Goal: Task Accomplishment & Management: Use online tool/utility

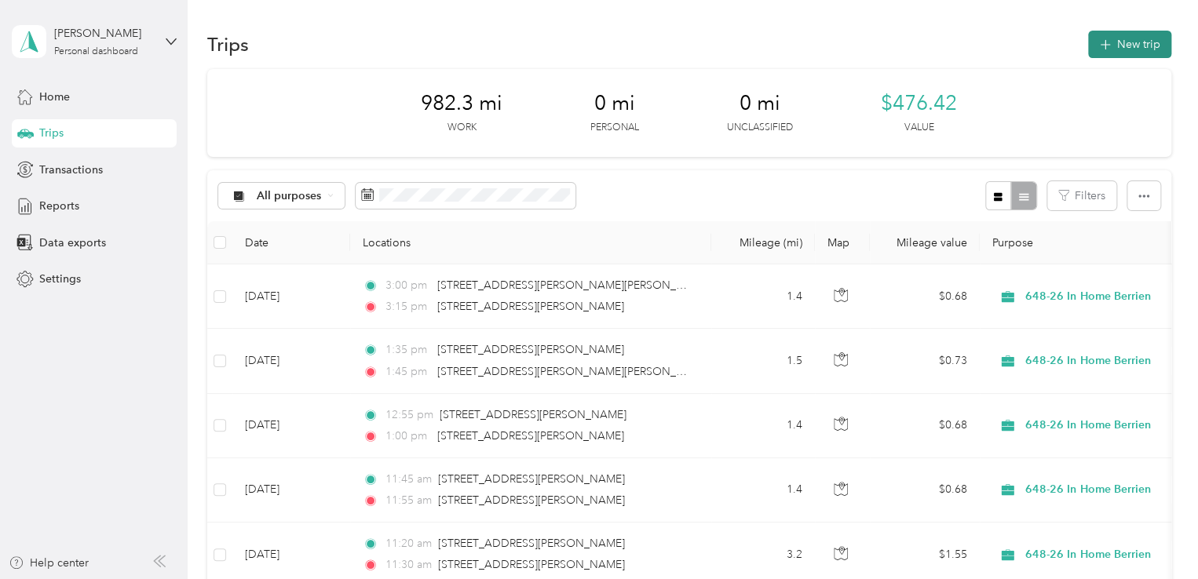
click at [1142, 49] on button "New trip" at bounding box center [1129, 44] width 83 height 27
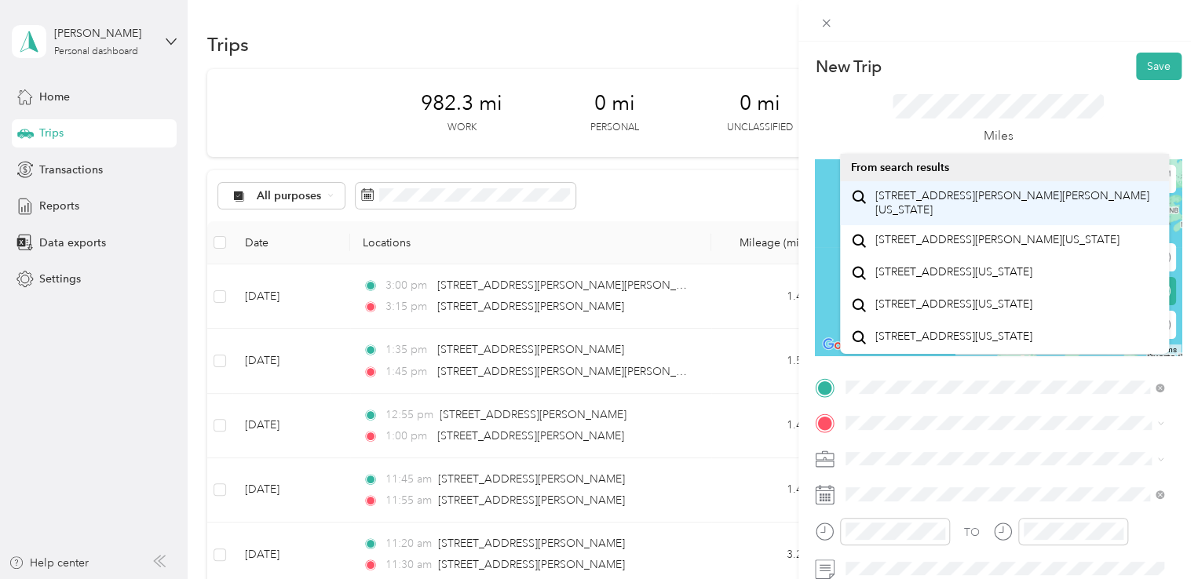
click at [930, 203] on span "[STREET_ADDRESS][PERSON_NAME][PERSON_NAME][US_STATE]" at bounding box center [1016, 202] width 283 height 27
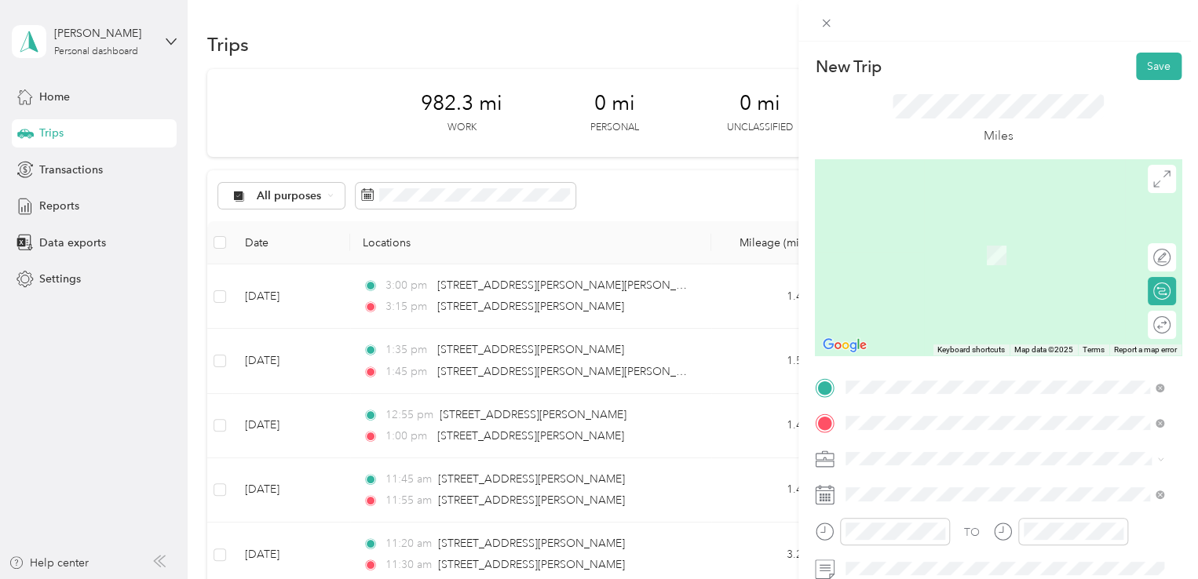
click at [914, 224] on div "[STREET_ADDRESS][US_STATE]" at bounding box center [1004, 232] width 307 height 21
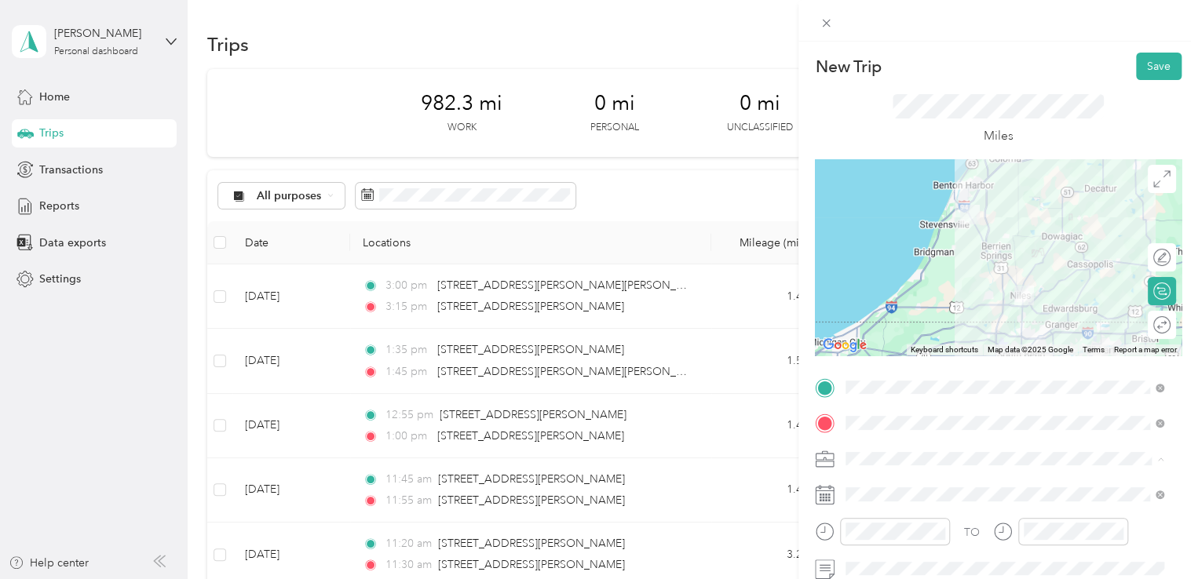
click at [926, 323] on span "648-26 In Home Berrien" at bounding box center [911, 321] width 120 height 13
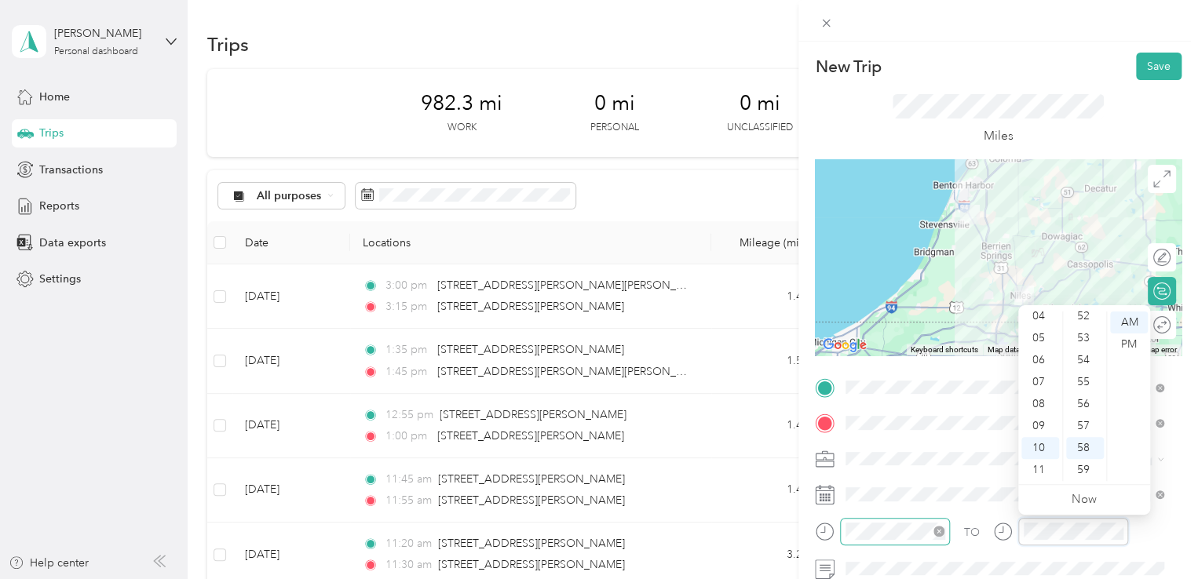
scroll to position [1099, 0]
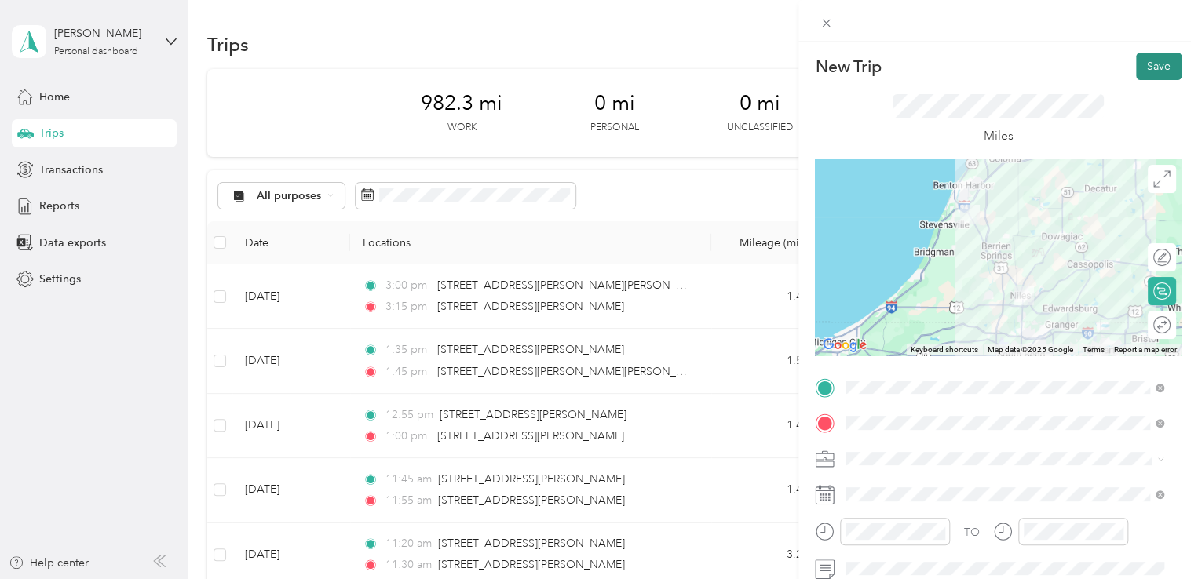
click at [1140, 64] on button "Save" at bounding box center [1159, 66] width 46 height 27
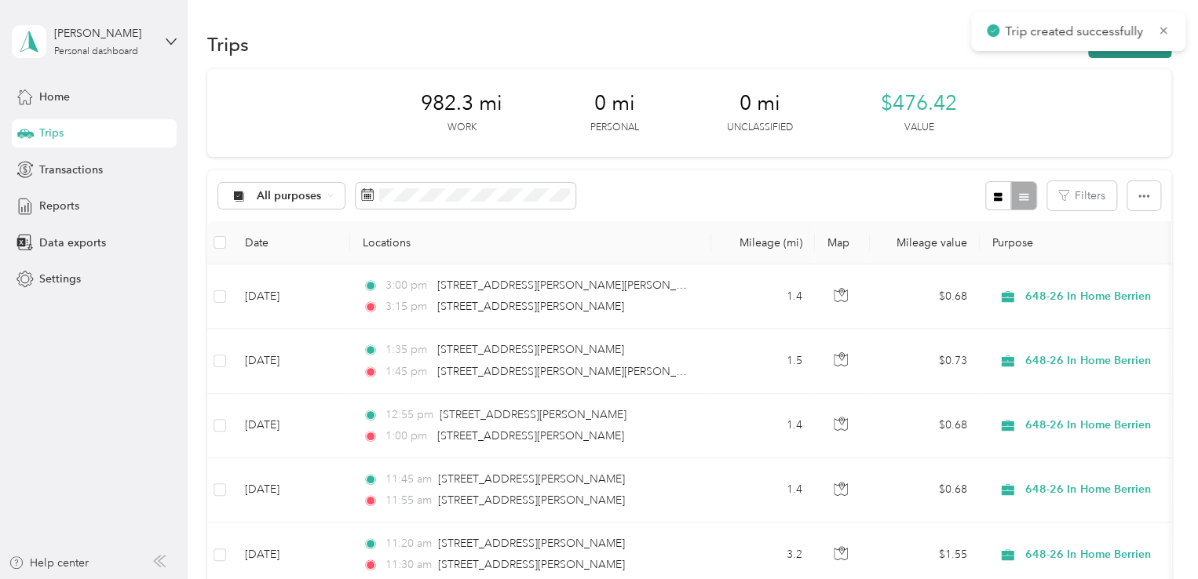
click at [1134, 57] on button "New trip" at bounding box center [1129, 44] width 83 height 27
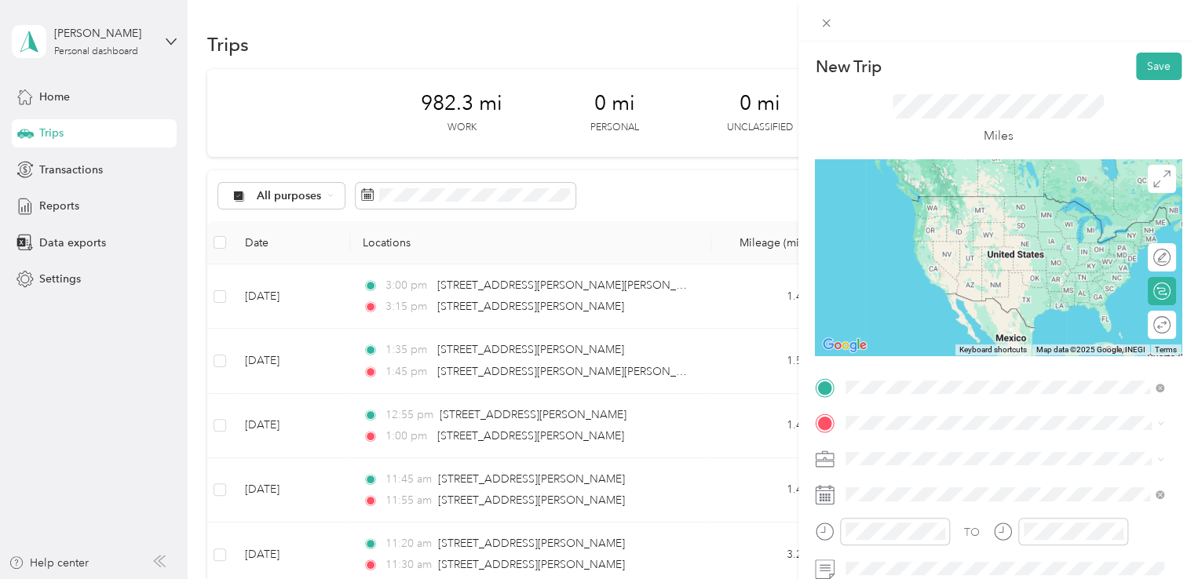
click at [915, 195] on span "[STREET_ADDRESS][US_STATE]" at bounding box center [953, 196] width 157 height 14
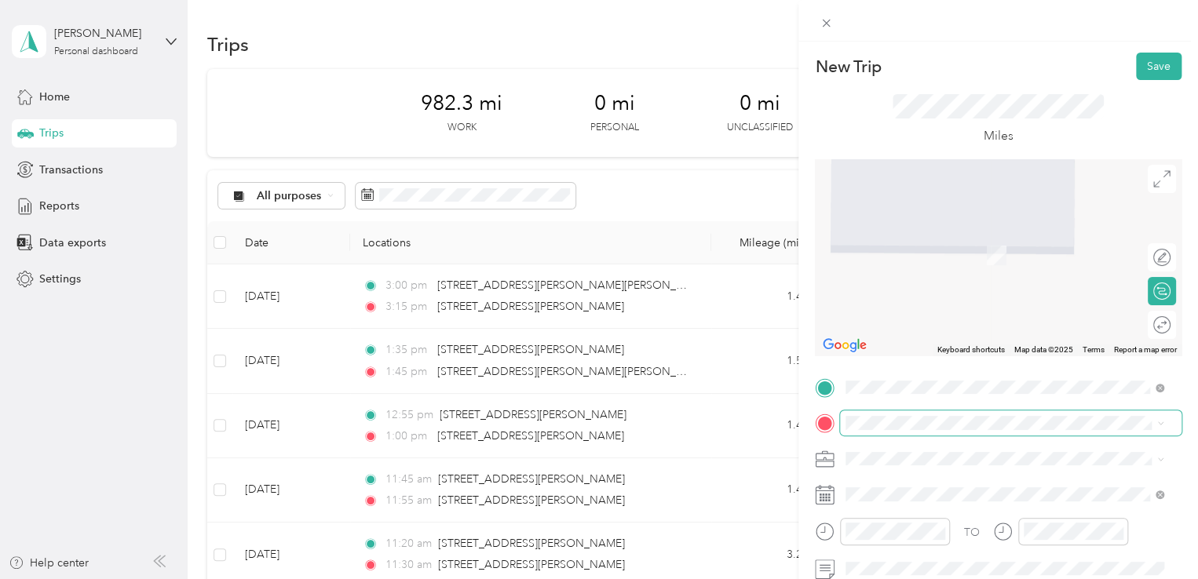
click at [877, 430] on span at bounding box center [1010, 423] width 341 height 25
click at [958, 228] on span "[STREET_ADDRESS][PERSON_NAME][PERSON_NAME][US_STATE]" at bounding box center [1016, 238] width 283 height 27
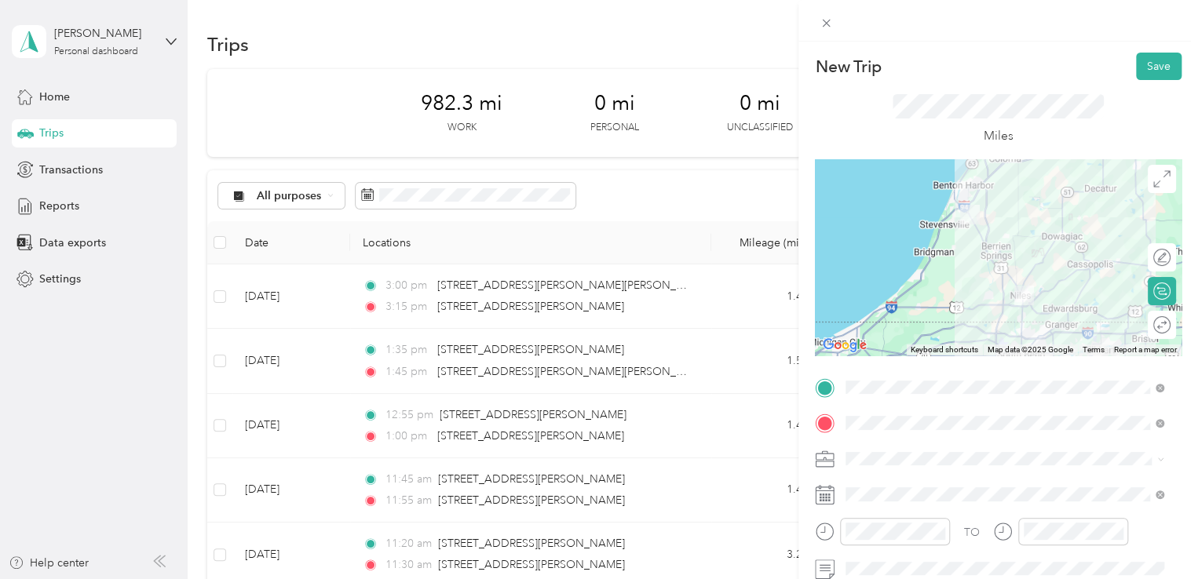
click at [870, 466] on span at bounding box center [1010, 459] width 341 height 25
click at [897, 326] on div "648-26 In Home Berrien" at bounding box center [1004, 321] width 307 height 16
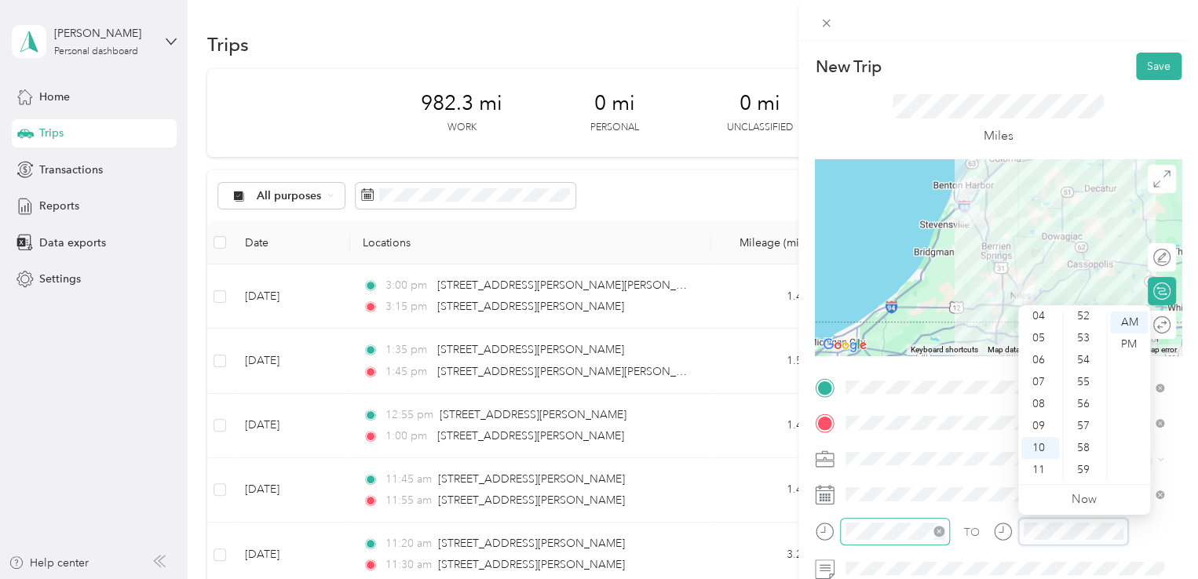
scroll to position [549, 0]
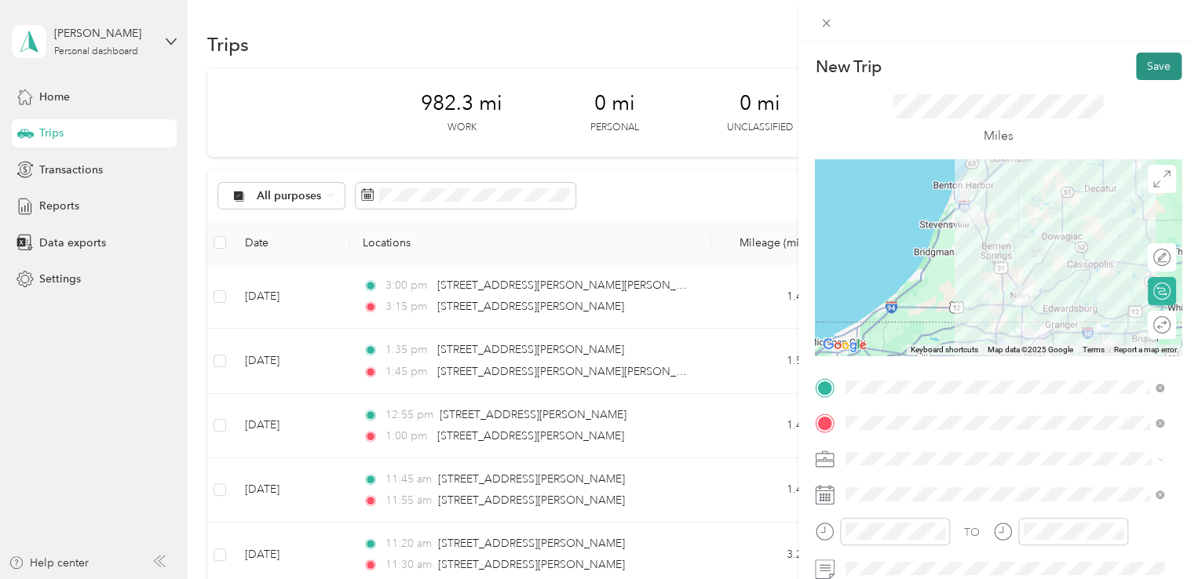
click at [1148, 70] on button "Save" at bounding box center [1159, 66] width 46 height 27
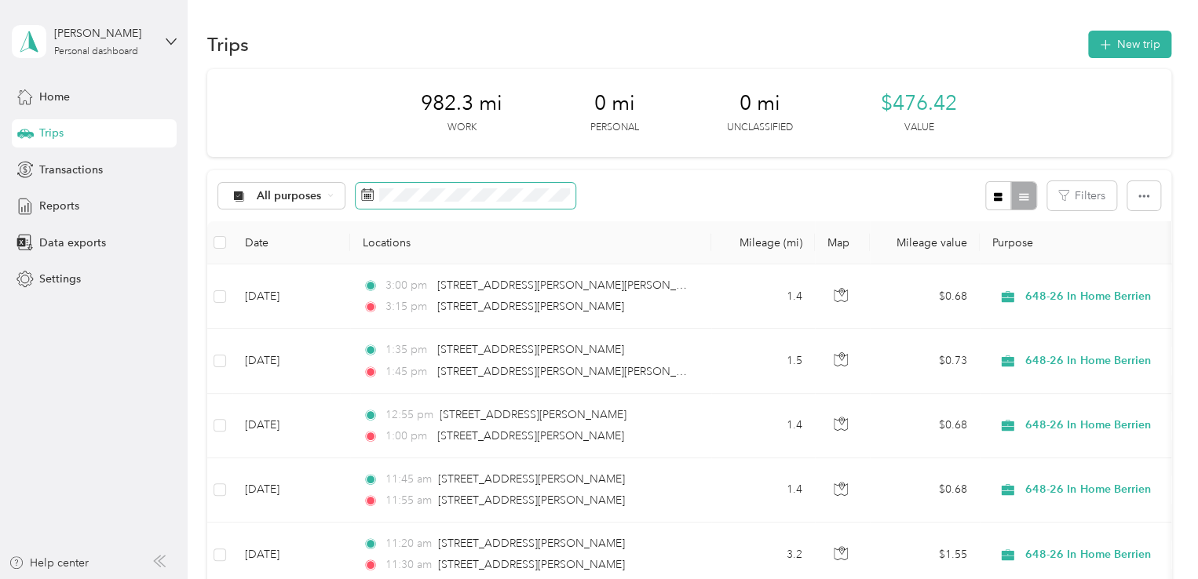
click at [502, 203] on span at bounding box center [466, 196] width 220 height 27
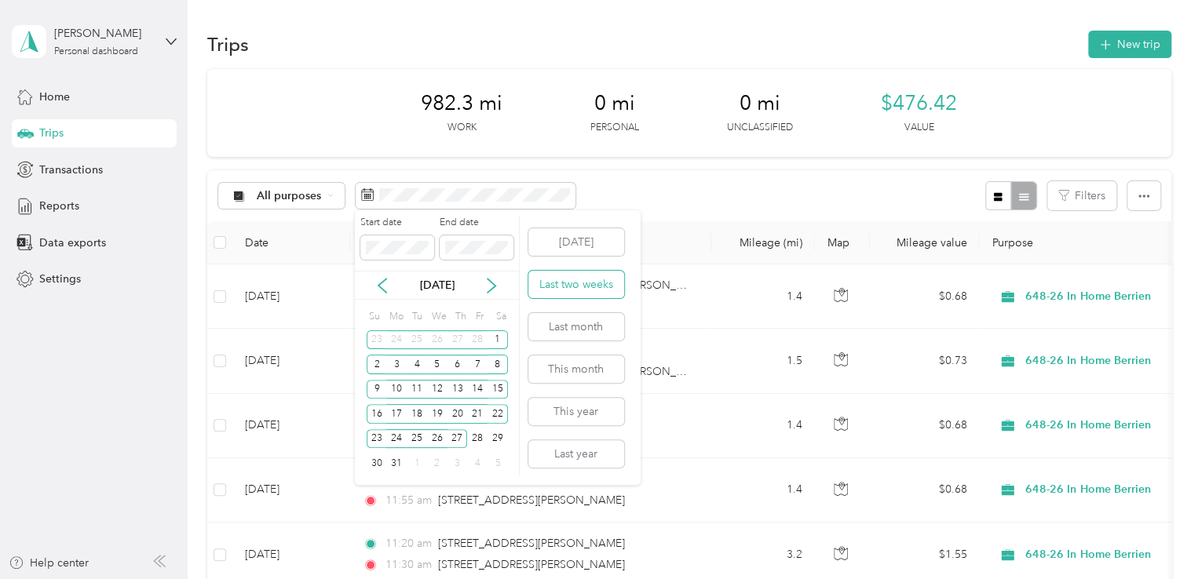
click at [587, 287] on button "Last two weeks" at bounding box center [576, 284] width 96 height 27
